Goal: Task Accomplishment & Management: Manage account settings

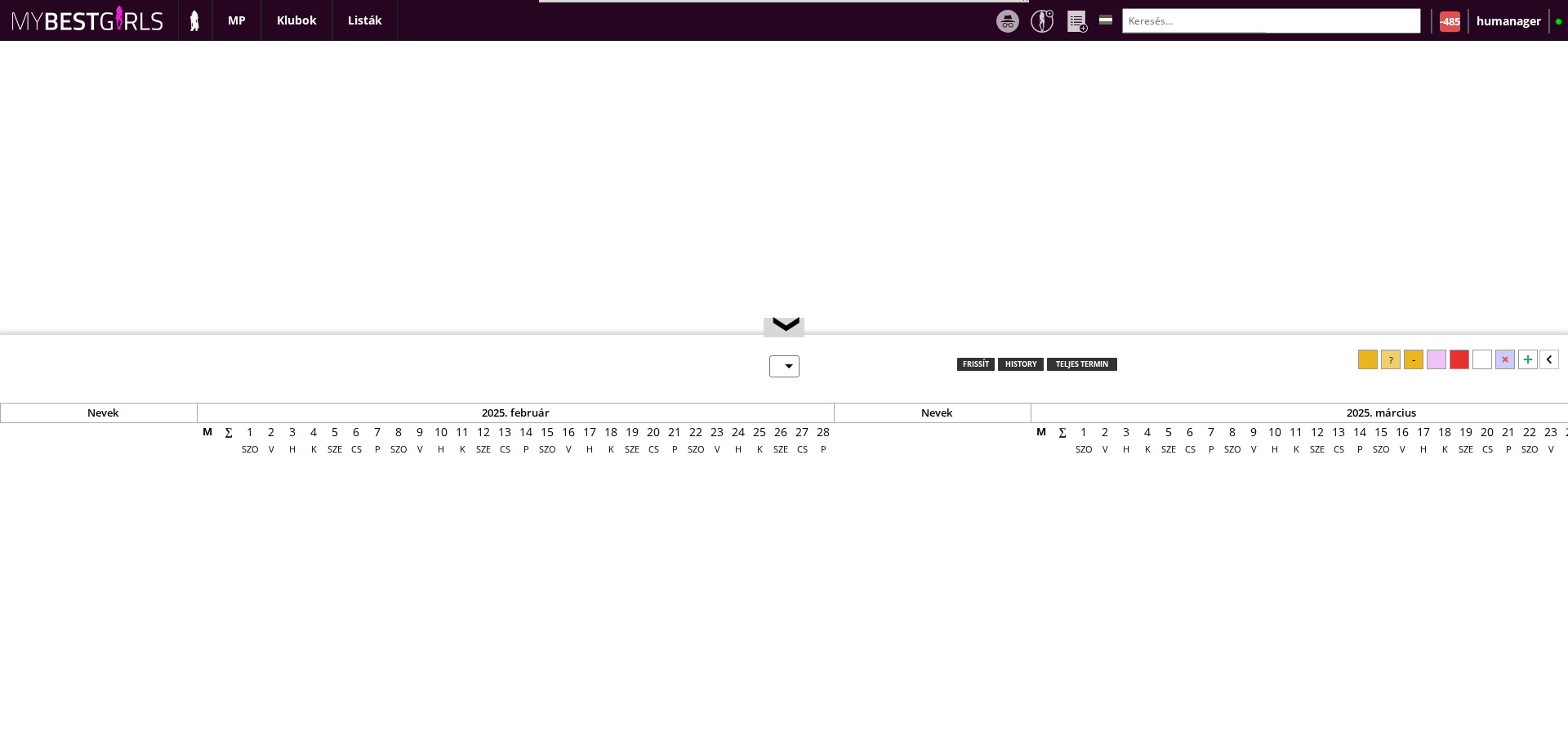
select select "0"
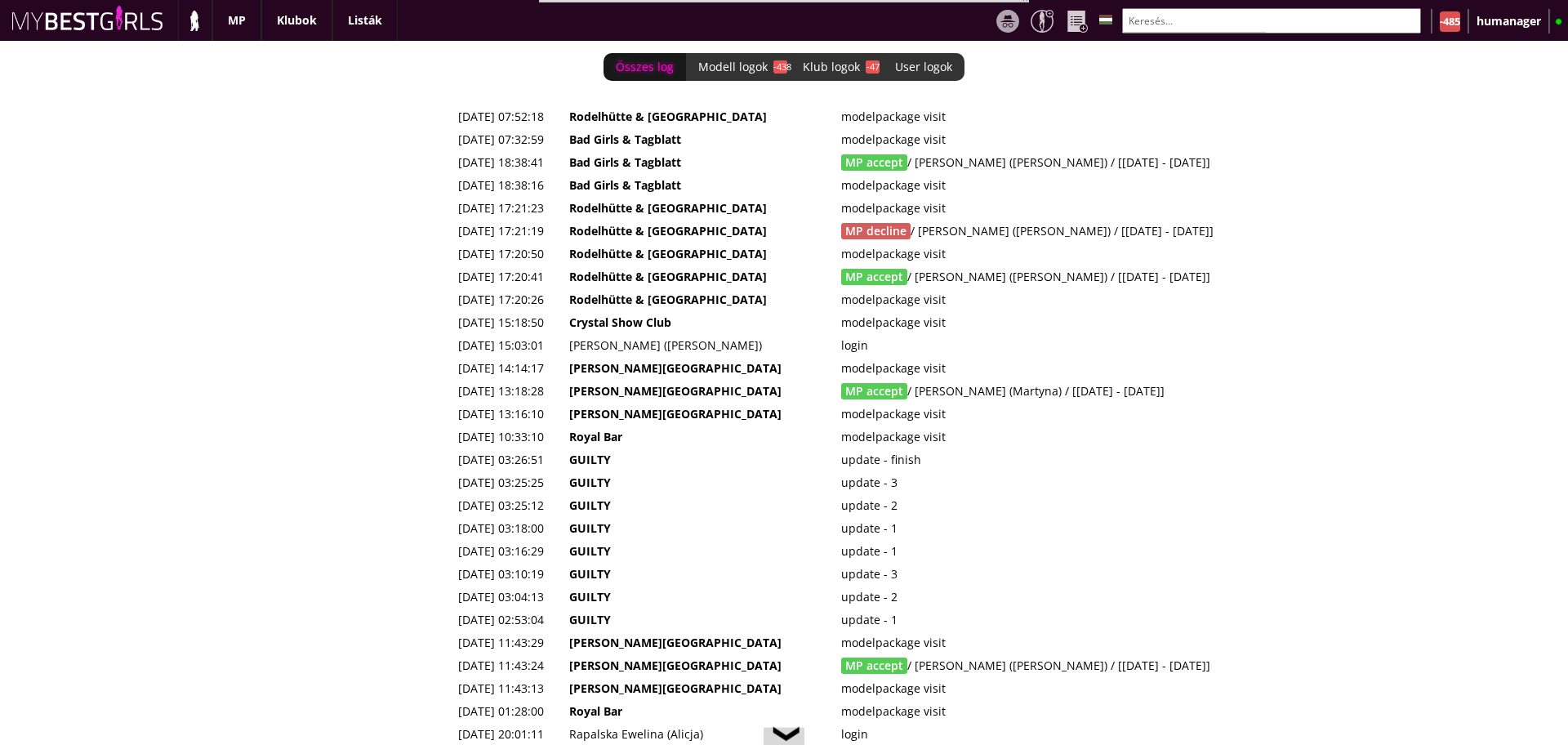
scroll to position [0, 6563]
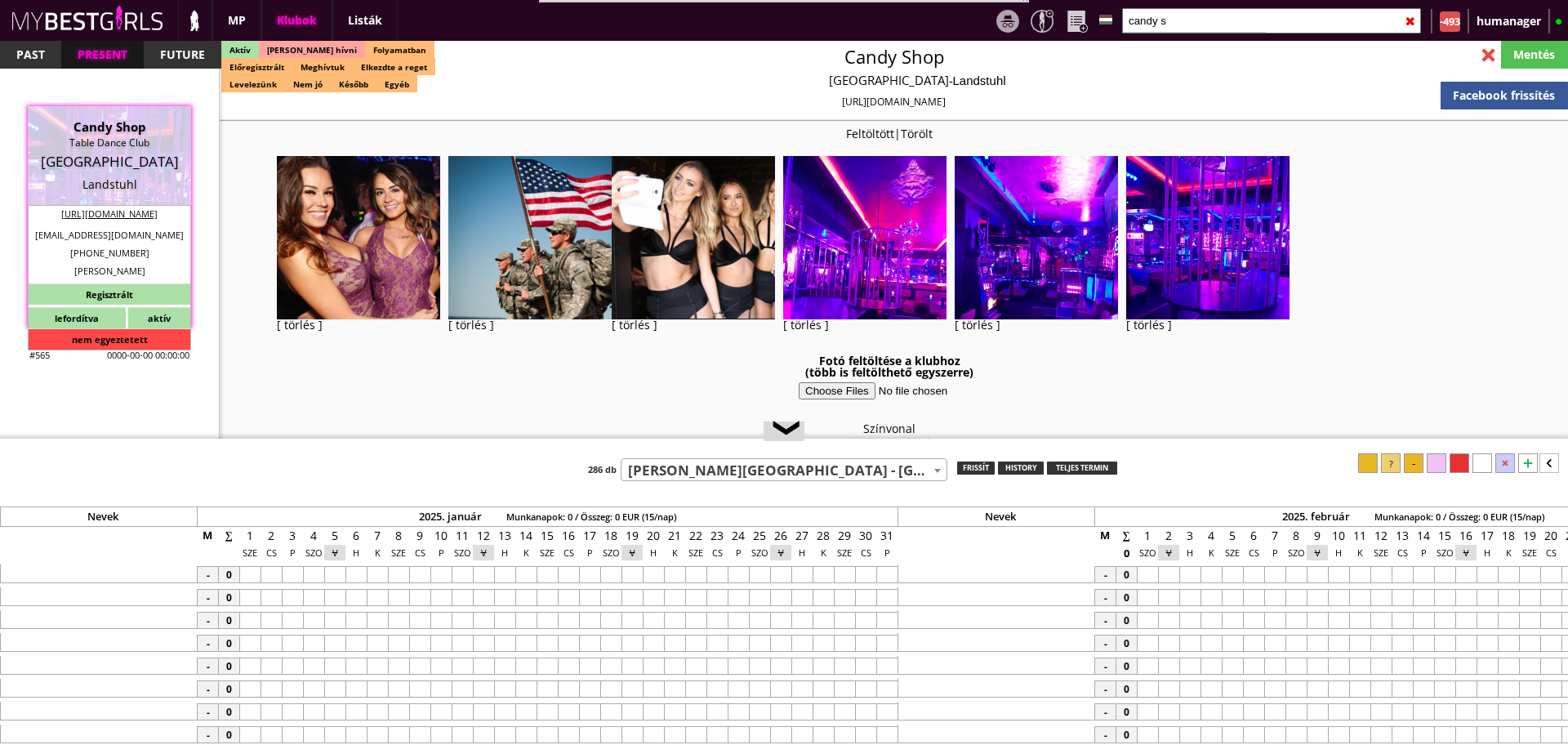
select select "110"
select select "reg"
select select "months"
select select "weeks"
select select "0"
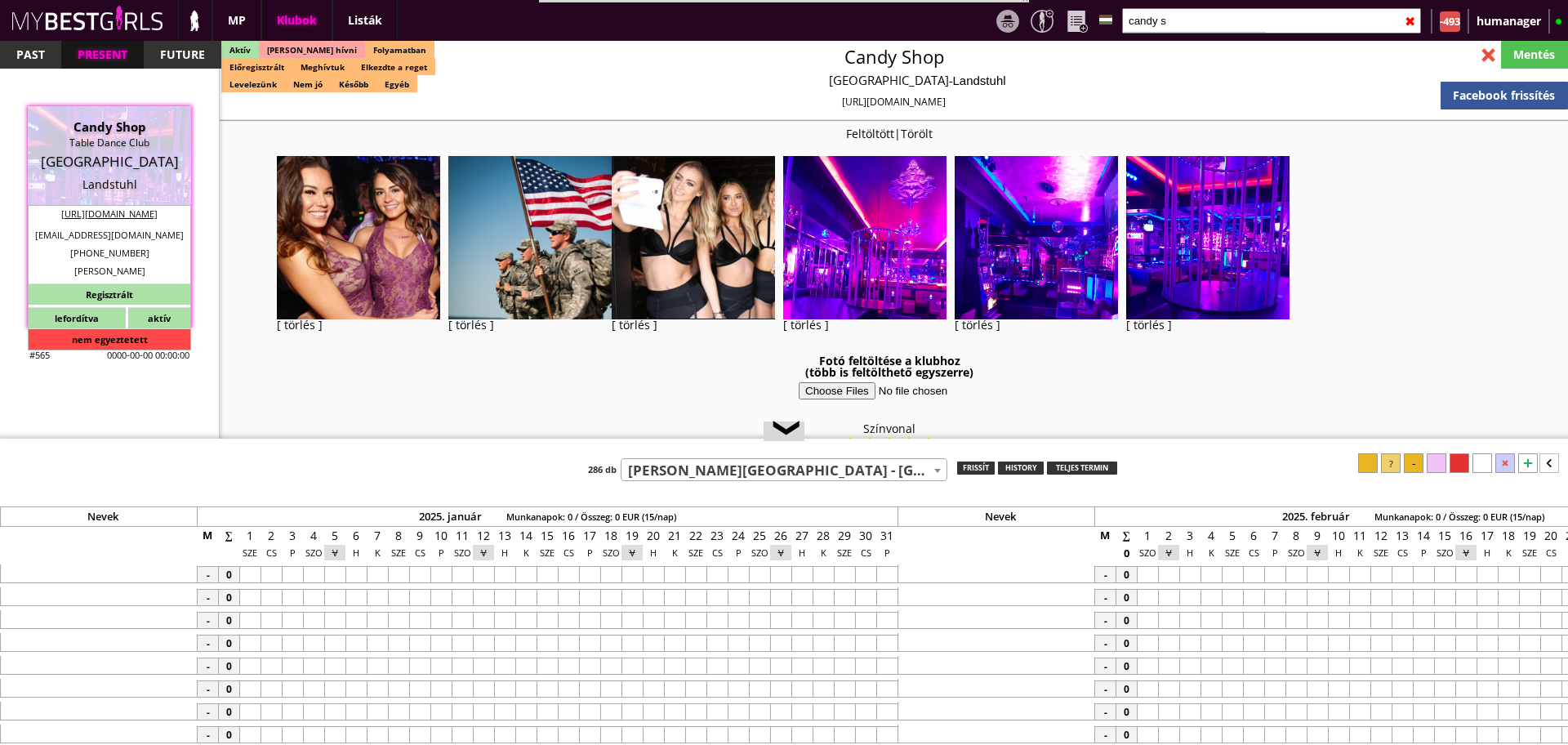
select select "0"
select select "weekly"
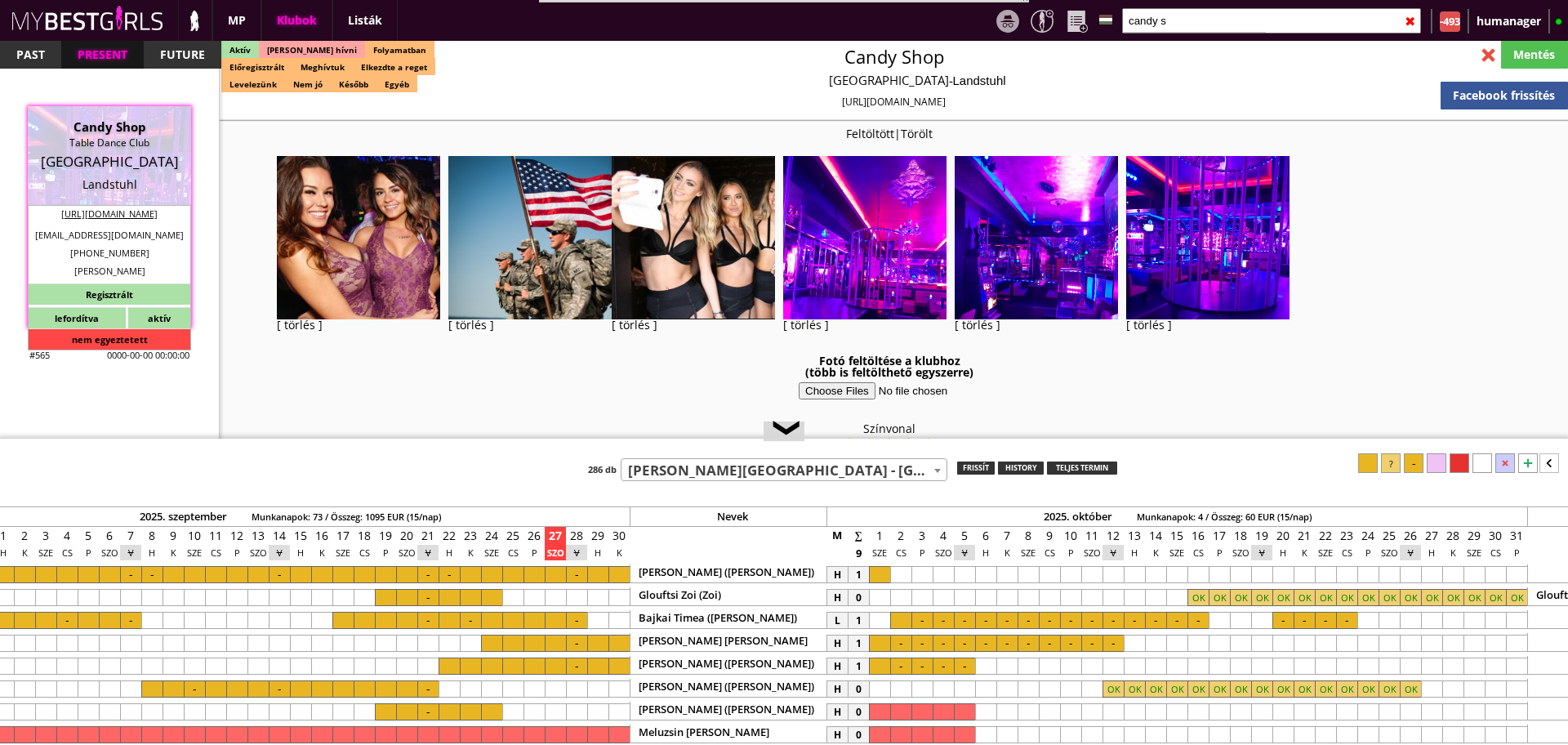
scroll to position [1255, 0]
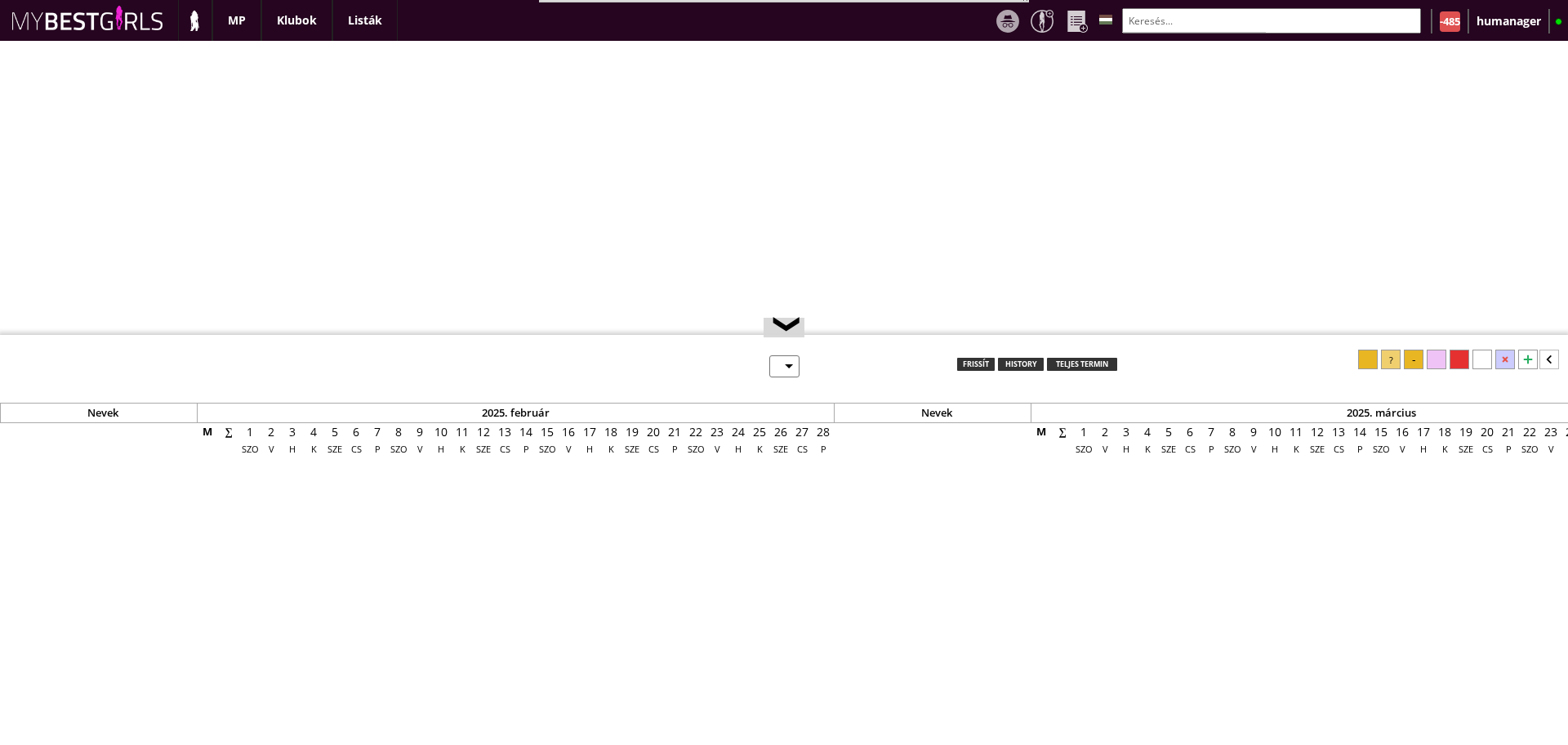
select select "0"
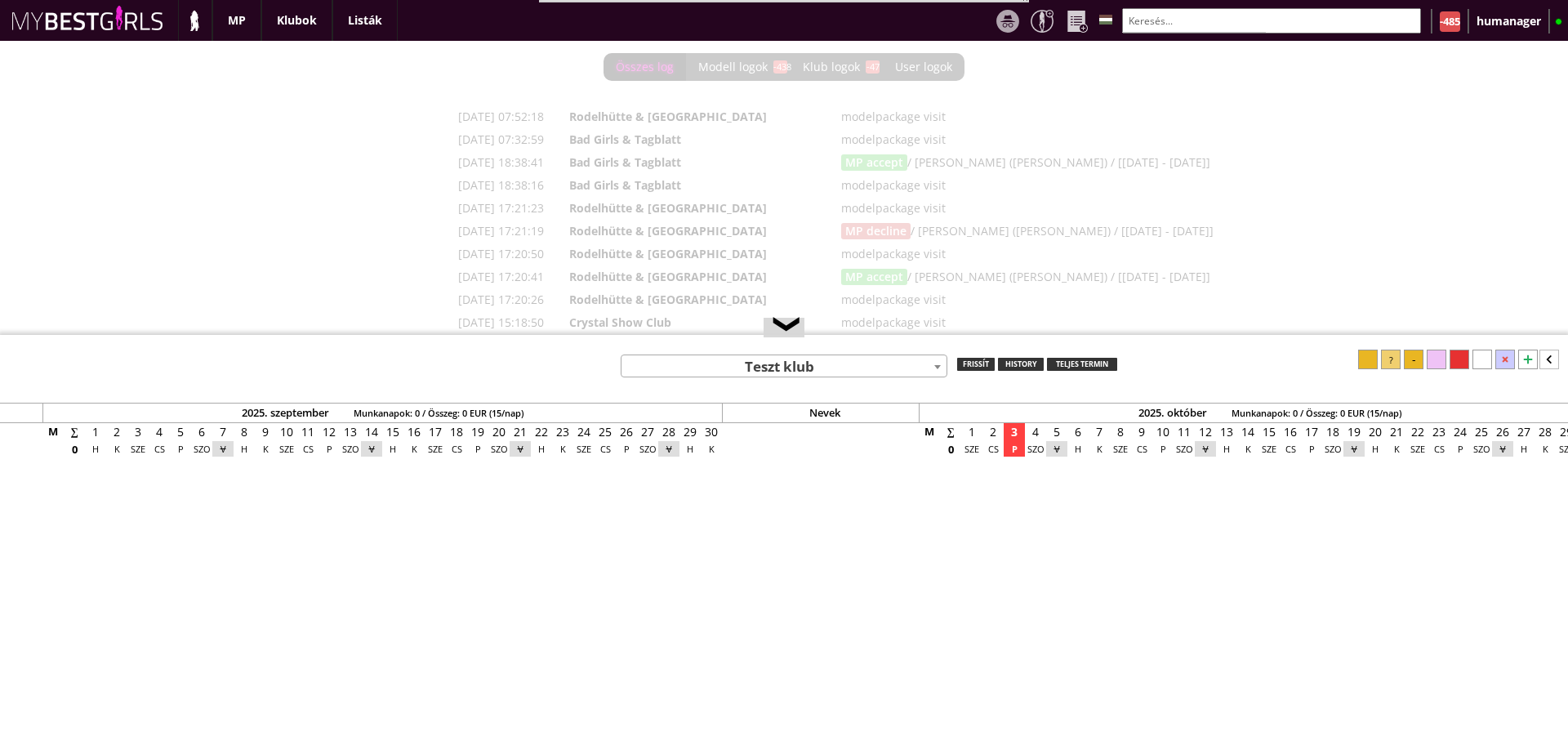
scroll to position [0, 6563]
